Goal: Information Seeking & Learning: Learn about a topic

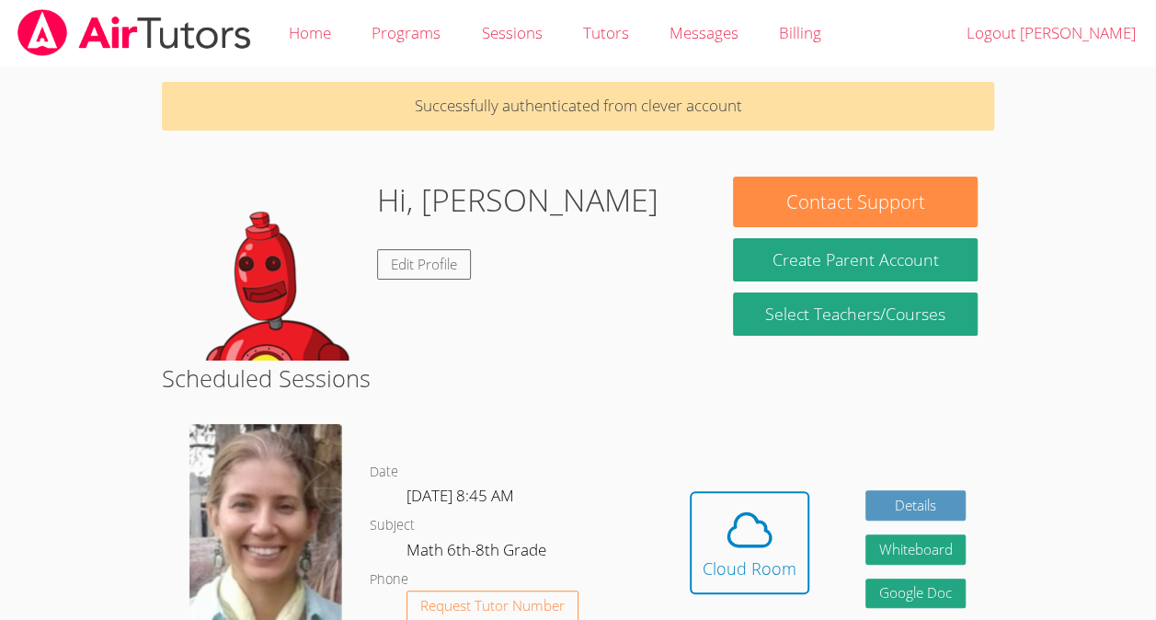
click at [740, 531] on icon at bounding box center [749, 529] width 51 height 51
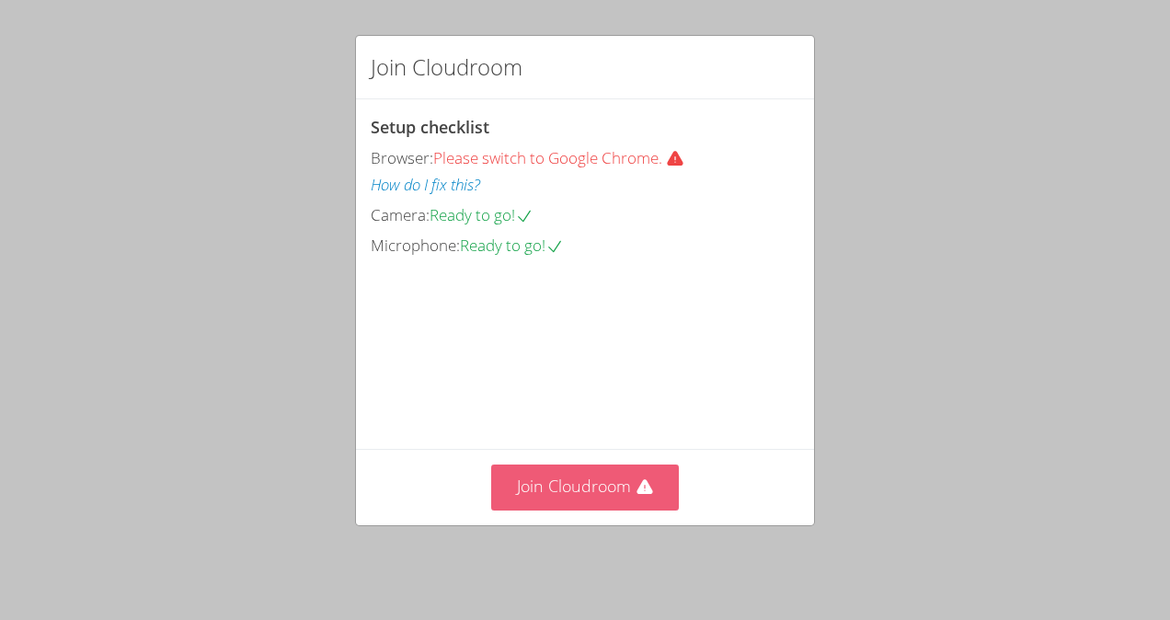
click at [581, 509] on button "Join Cloudroom" at bounding box center [585, 486] width 189 height 45
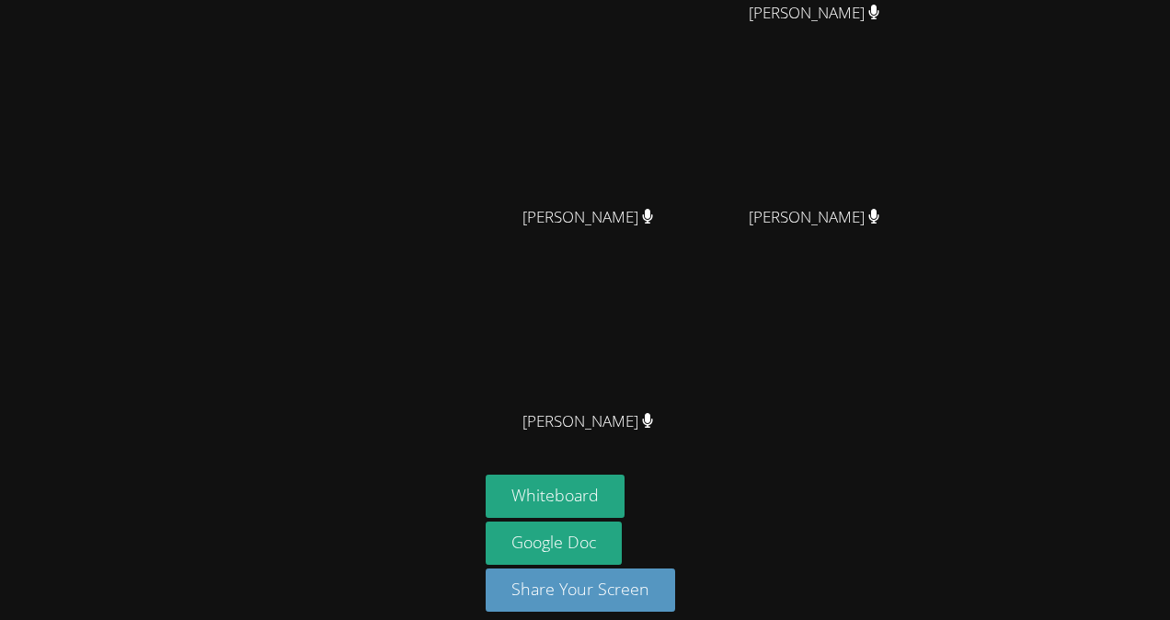
scroll to position [153, 0]
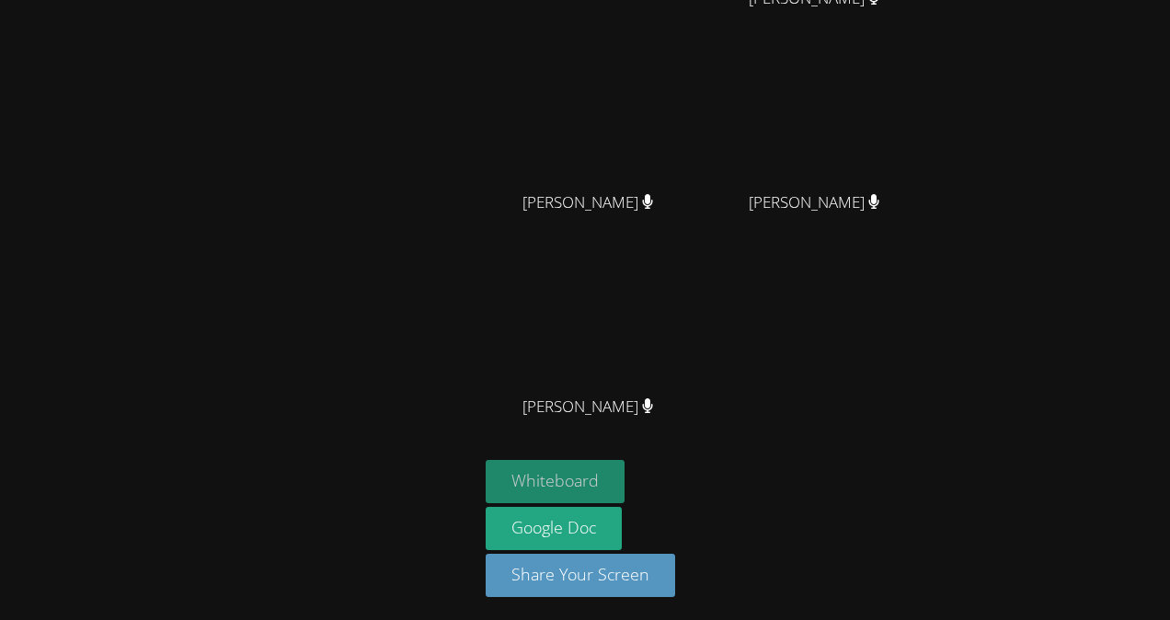
click at [549, 483] on button "Whiteboard" at bounding box center [555, 481] width 139 height 43
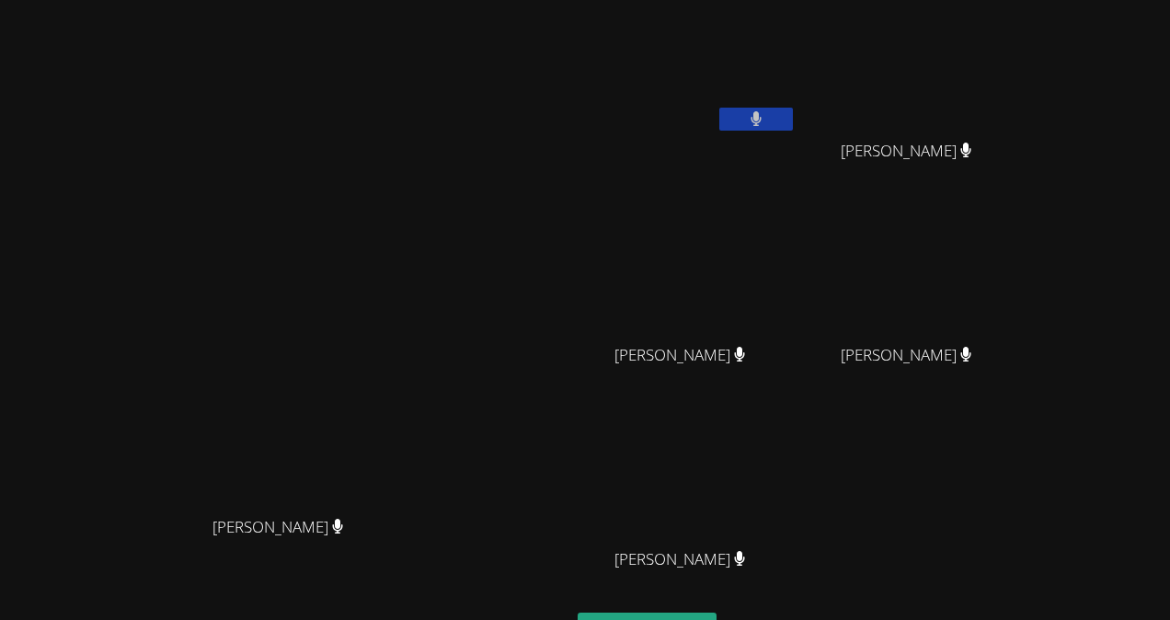
click at [971, 352] on icon at bounding box center [965, 355] width 11 height 16
click at [928, 291] on div "[PERSON_NAME] [PERSON_NAME] [PERSON_NAME] [PERSON_NAME] [PERSON_NAME] [PERSON_N…" at bounding box center [800, 309] width 445 height 605
click at [700, 289] on aside "[PERSON_NAME] [PERSON_NAME] [PERSON_NAME] [PERSON_NAME] [PERSON_NAME] [PERSON_N…" at bounding box center [800, 387] width 460 height 775
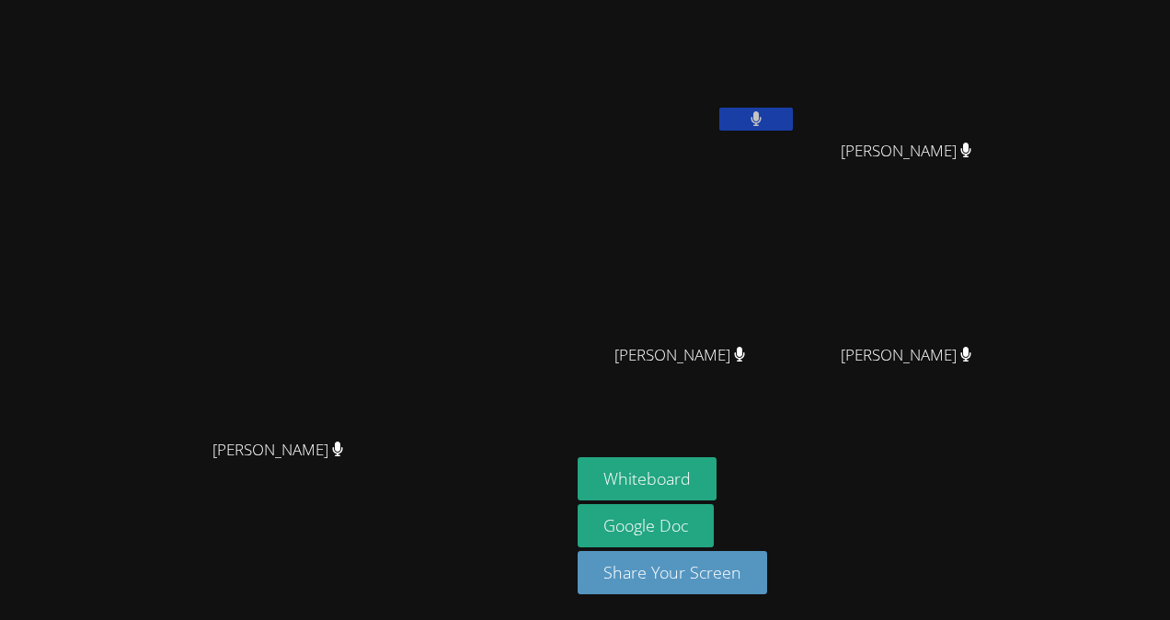
click at [570, 223] on main "[PERSON_NAME] [PERSON_NAME]" at bounding box center [285, 310] width 570 height 620
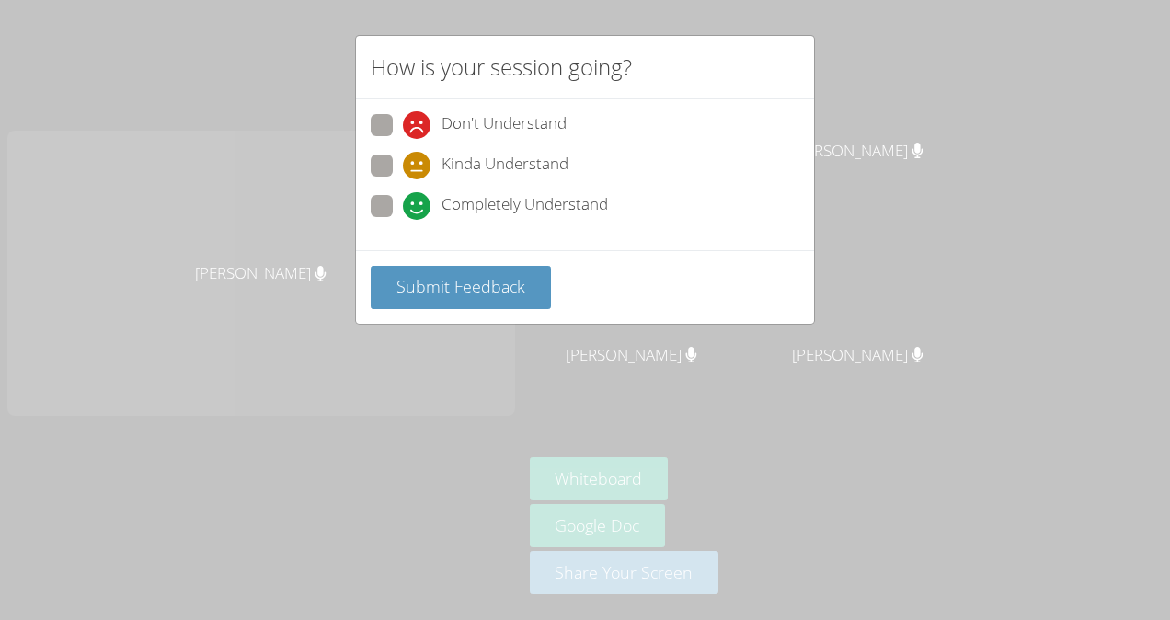
click at [367, 202] on div "Don't Understand Kinda Understand Completely Understand" at bounding box center [585, 174] width 458 height 151
click at [403, 220] on span at bounding box center [403, 220] width 0 height 0
click at [403, 204] on input "Completely Understand" at bounding box center [411, 203] width 16 height 16
radio input "true"
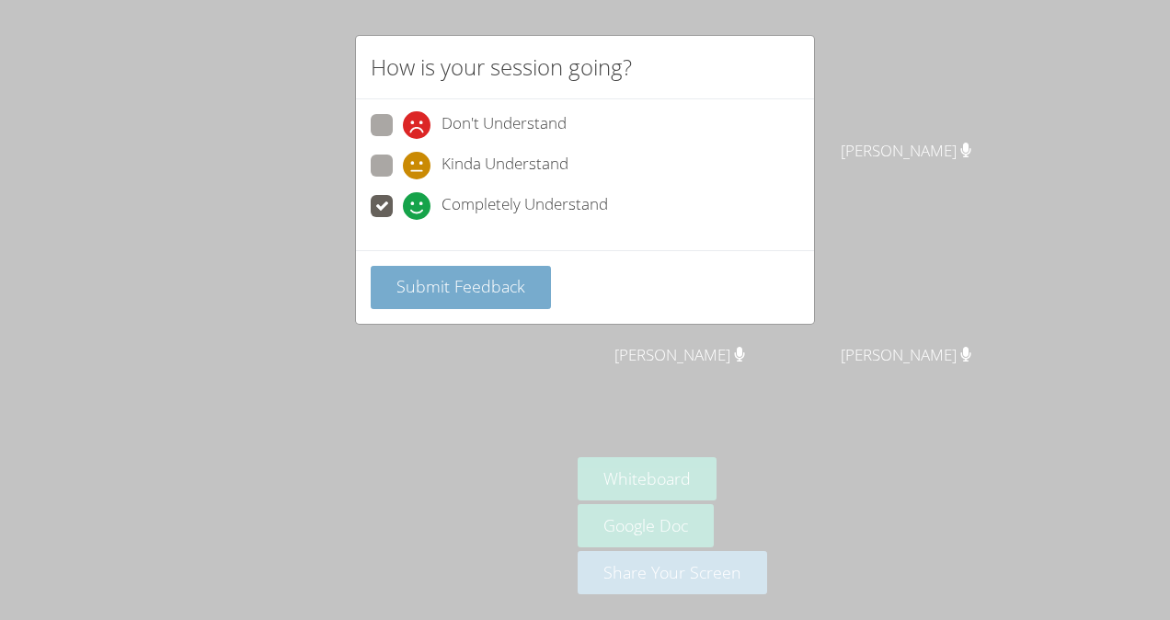
click at [440, 284] on span "Submit Feedback" at bounding box center [460, 286] width 129 height 22
